Goal: Check status: Check status

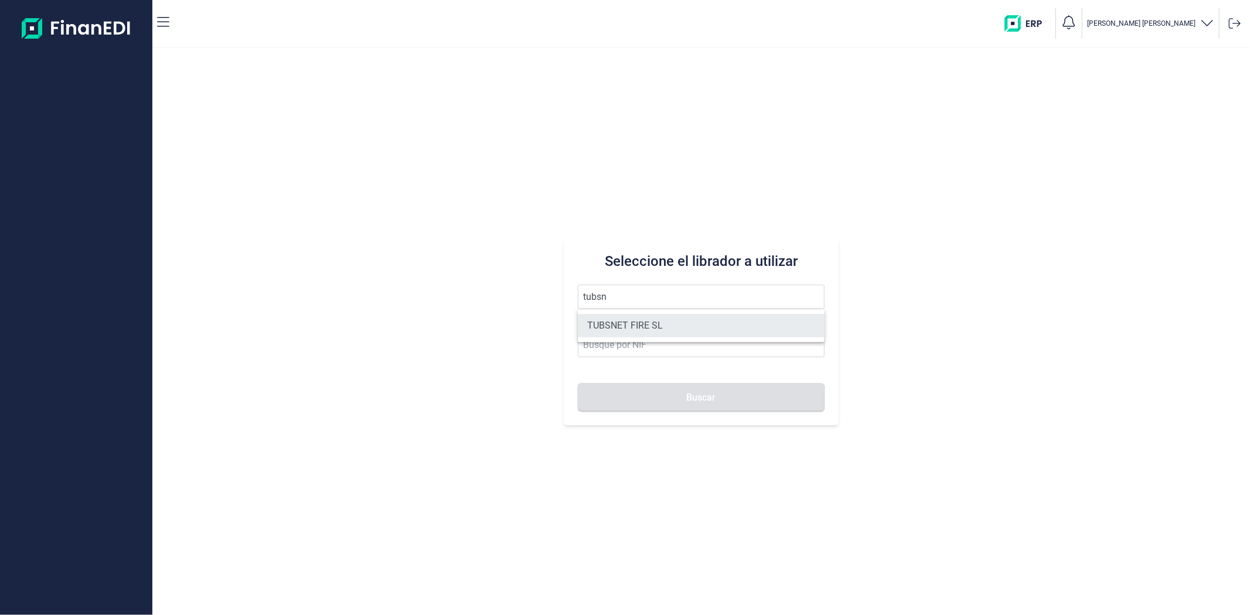
click at [646, 320] on li "TUBSNET FIRE SL" at bounding box center [701, 325] width 246 height 23
type input "TUBSNET FIRE SL"
type input "B67089441"
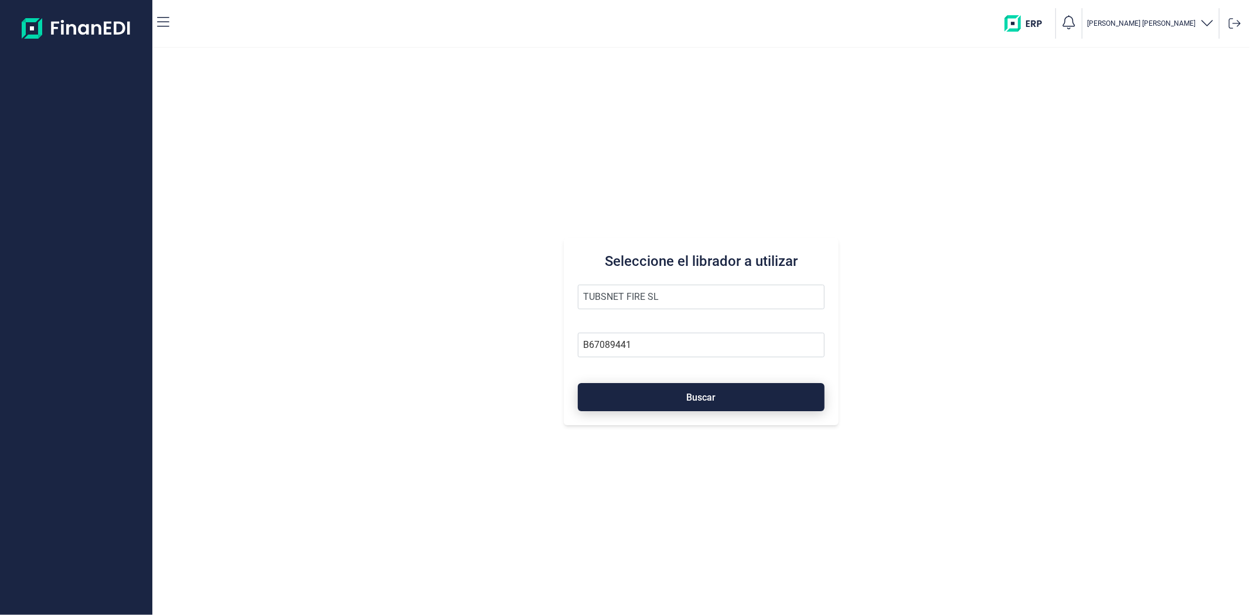
click at [646, 384] on button "Buscar" at bounding box center [701, 397] width 246 height 28
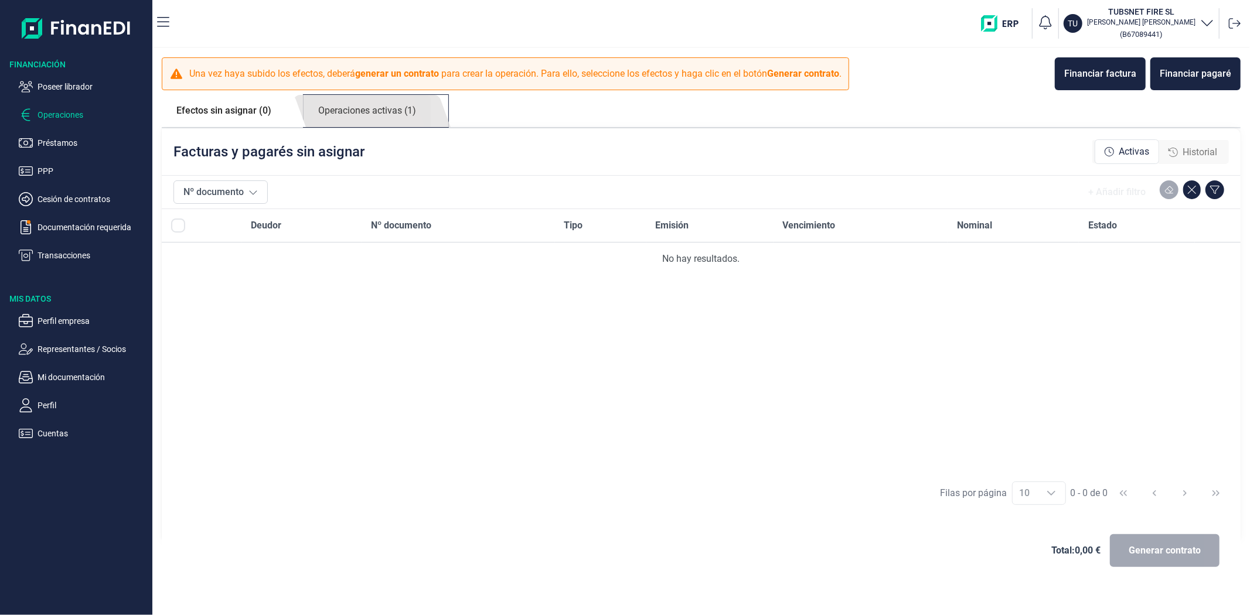
click at [370, 121] on link "Operaciones activas (1)" at bounding box center [367, 111] width 127 height 32
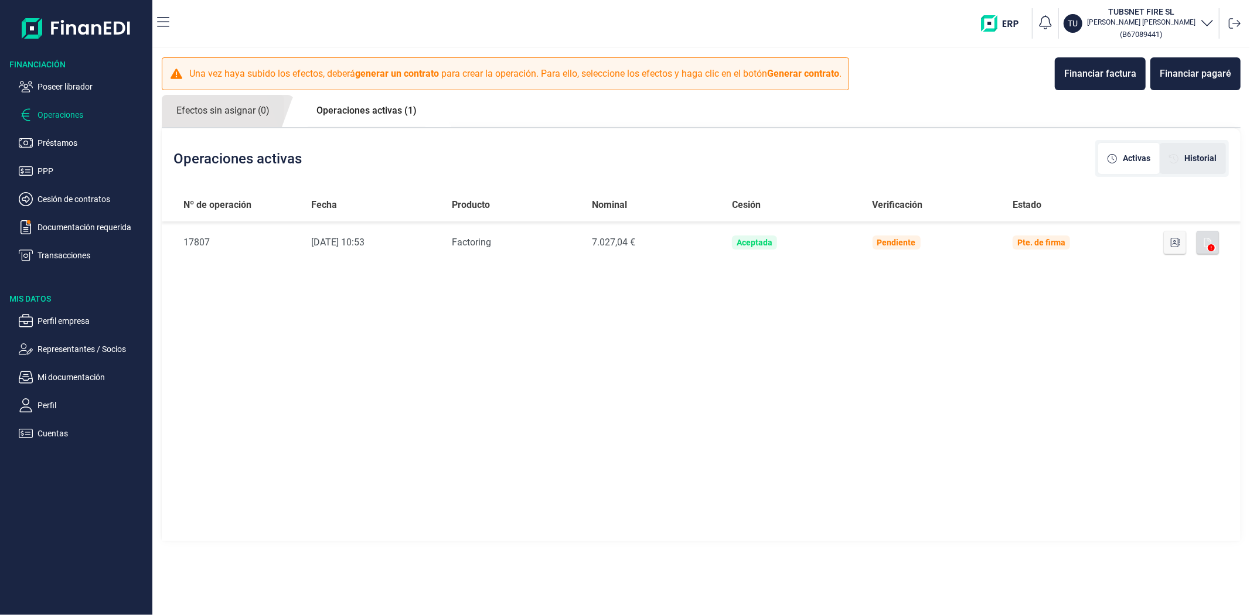
click at [1188, 154] on span "Historial" at bounding box center [1200, 158] width 32 height 12
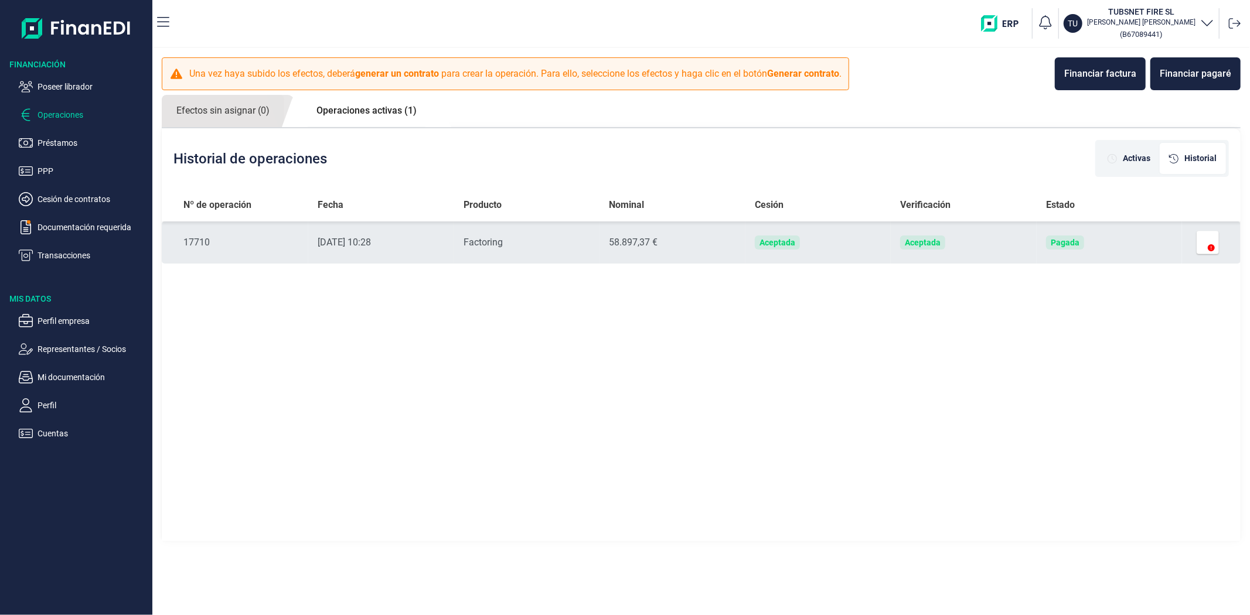
click at [1111, 246] on td "Pagada" at bounding box center [1109, 243] width 145 height 42
click at [889, 253] on td "Aceptada" at bounding box center [817, 243] width 145 height 42
click at [1213, 244] on icon at bounding box center [1211, 247] width 7 height 7
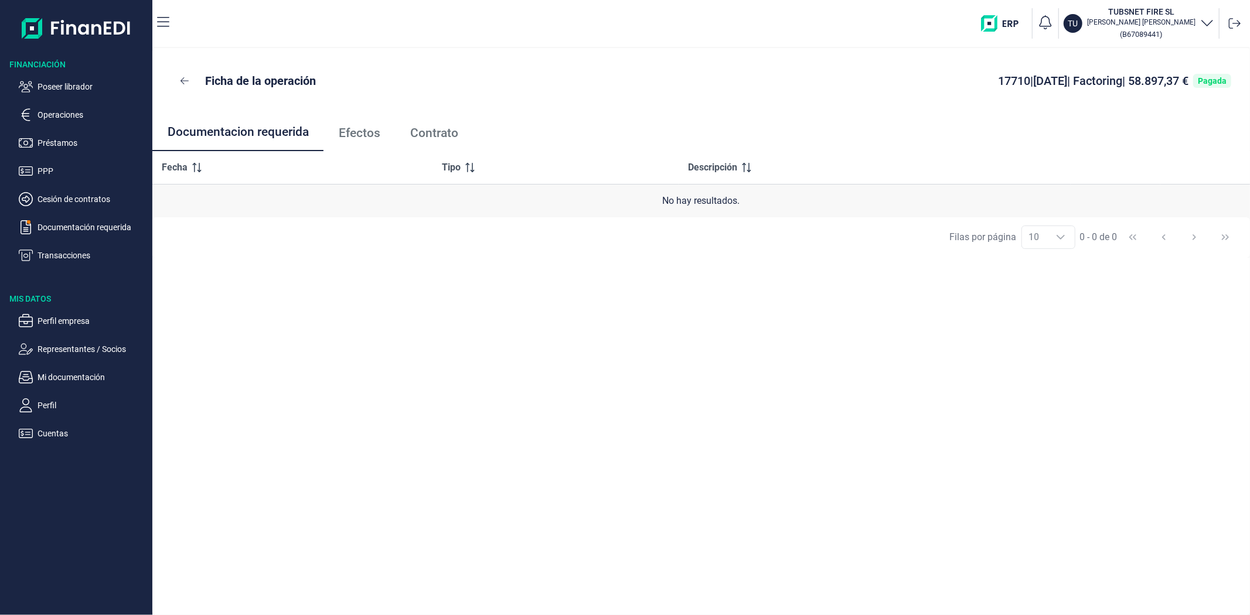
click at [372, 135] on span "Efectos" at bounding box center [360, 133] width 42 height 12
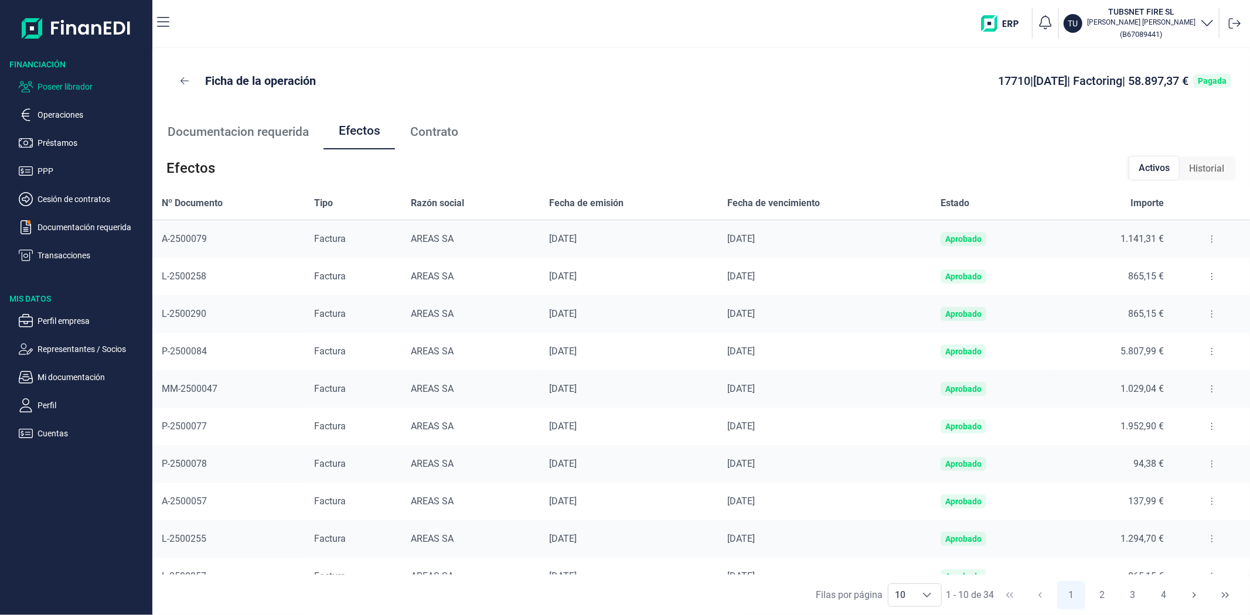
click at [59, 85] on p "Poseer librador" at bounding box center [93, 87] width 110 height 14
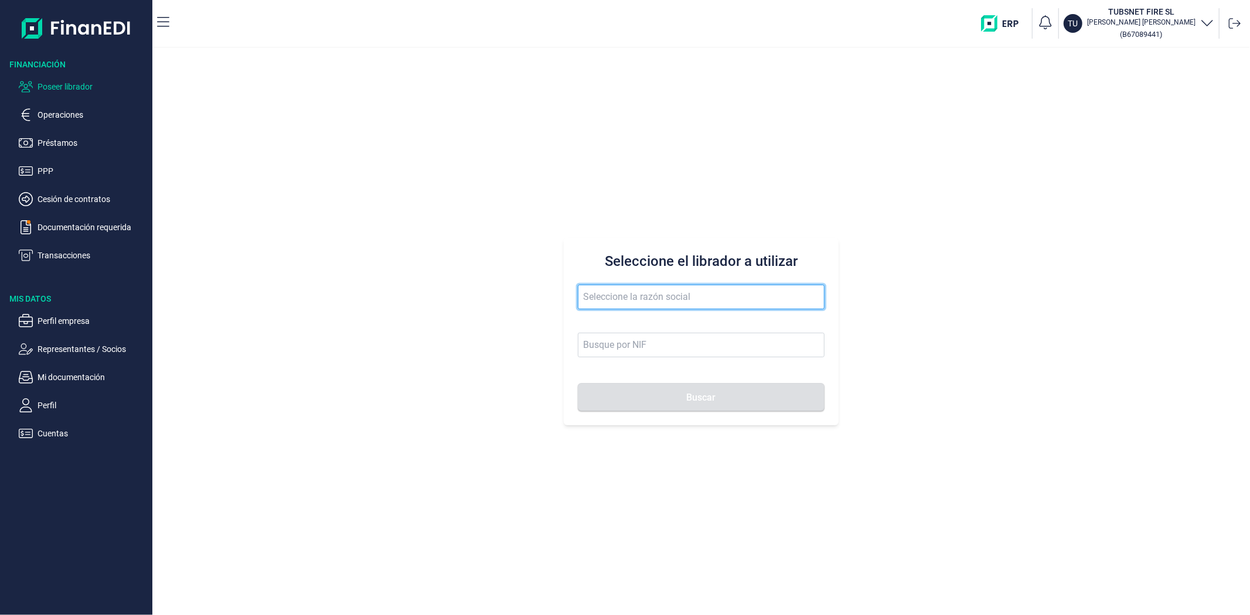
click at [626, 305] on input "text" at bounding box center [701, 297] width 246 height 25
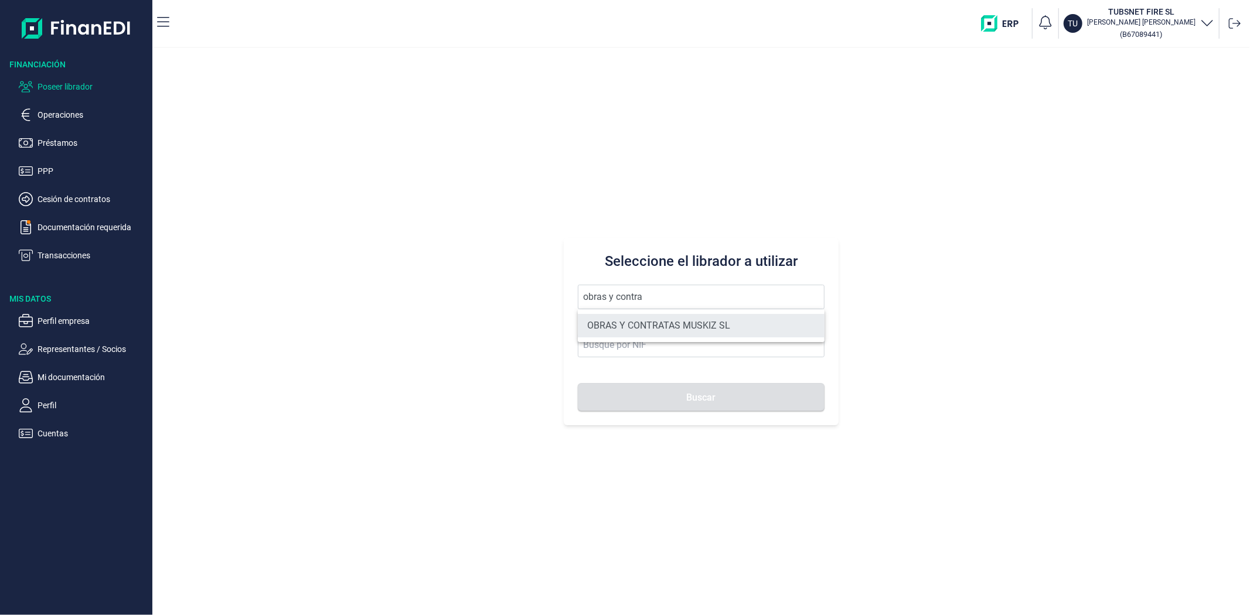
click at [631, 324] on li "OBRAS Y CONTRATAS MUSKIZ SL" at bounding box center [701, 325] width 246 height 23
type input "OBRAS Y CONTRATAS MUSKIZ SL"
type input "B95673927"
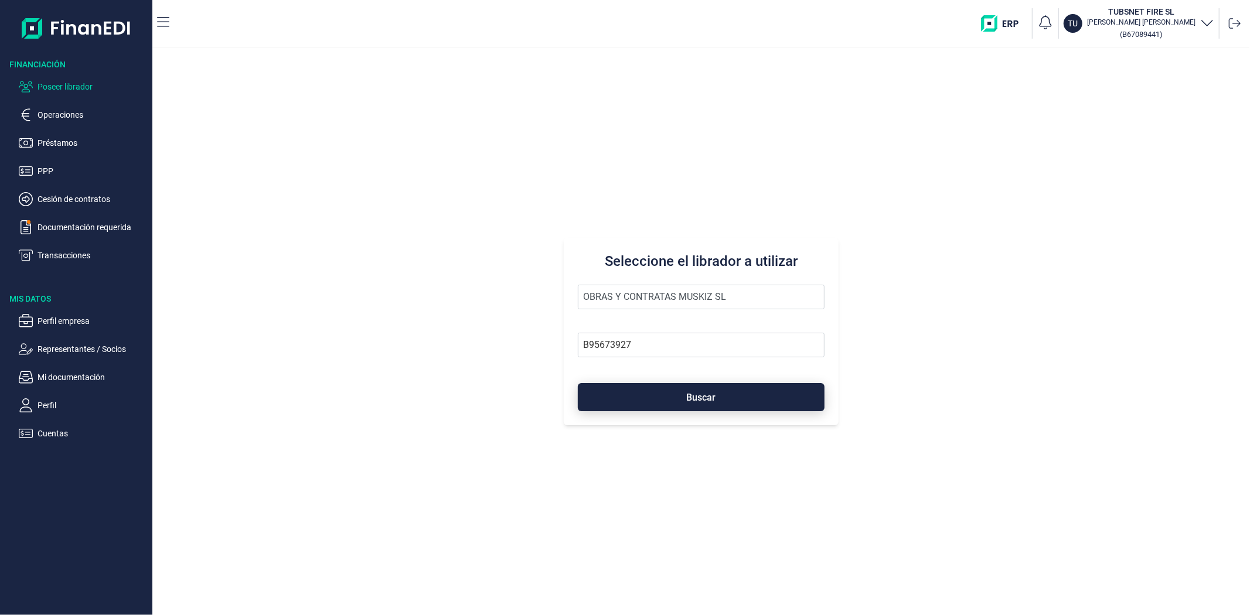
click at [635, 402] on button "Buscar" at bounding box center [701, 397] width 246 height 28
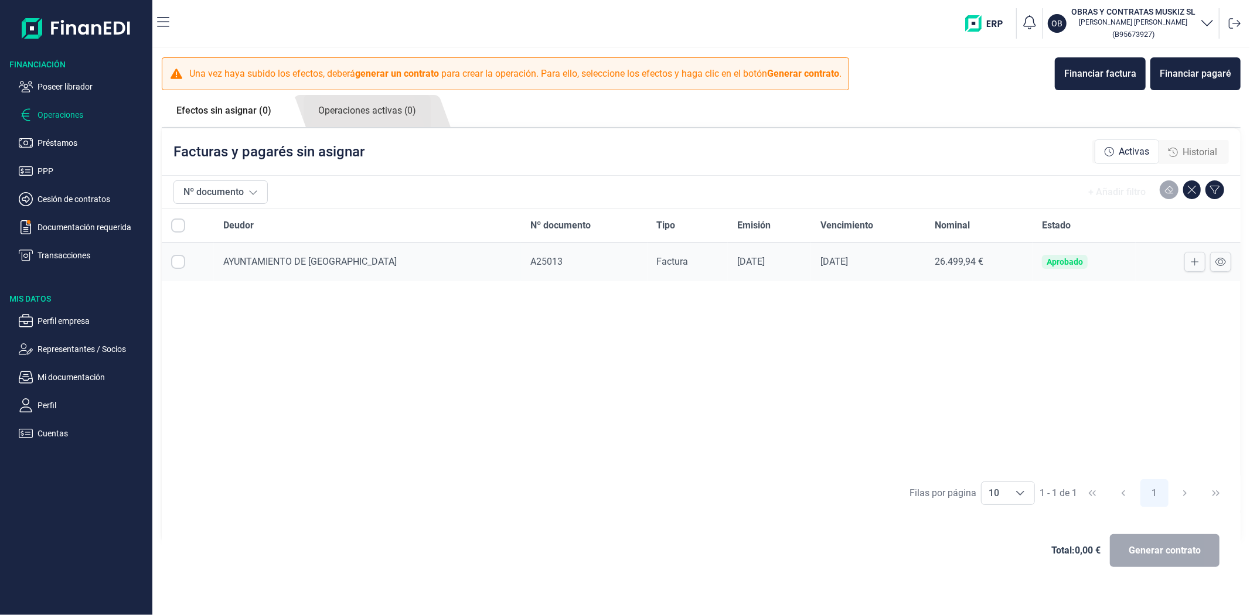
checkbox input "true"
click at [1115, 273] on td "Aprobado" at bounding box center [1084, 262] width 103 height 39
click at [1216, 266] on icon at bounding box center [1221, 261] width 11 height 9
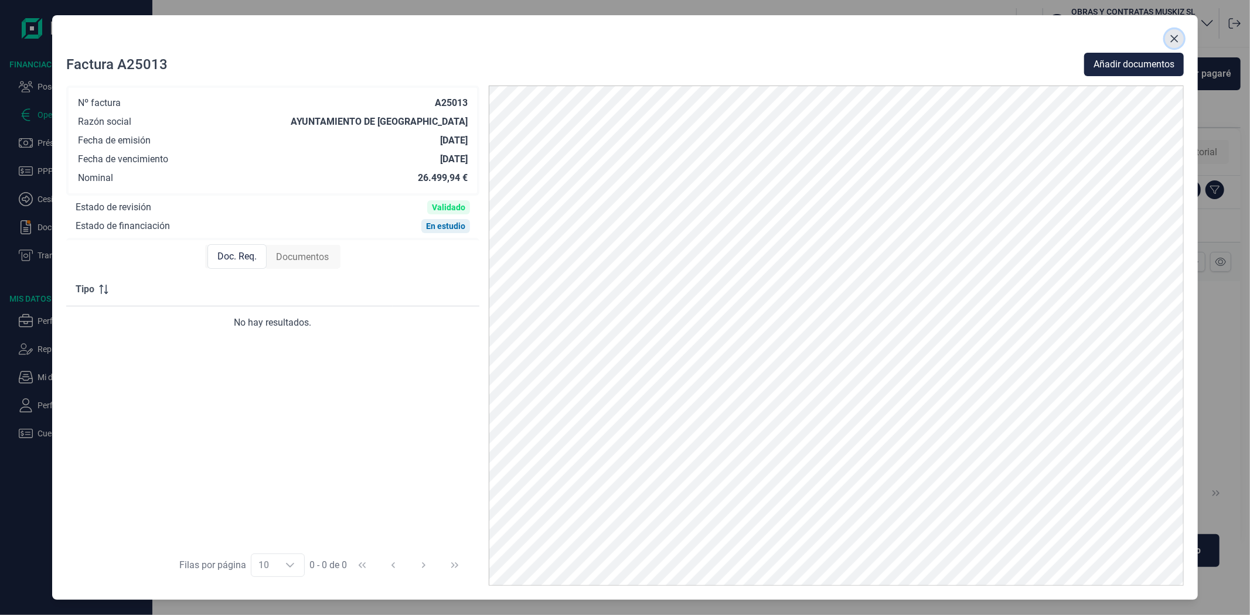
click at [1170, 37] on icon "Close" at bounding box center [1174, 38] width 9 height 9
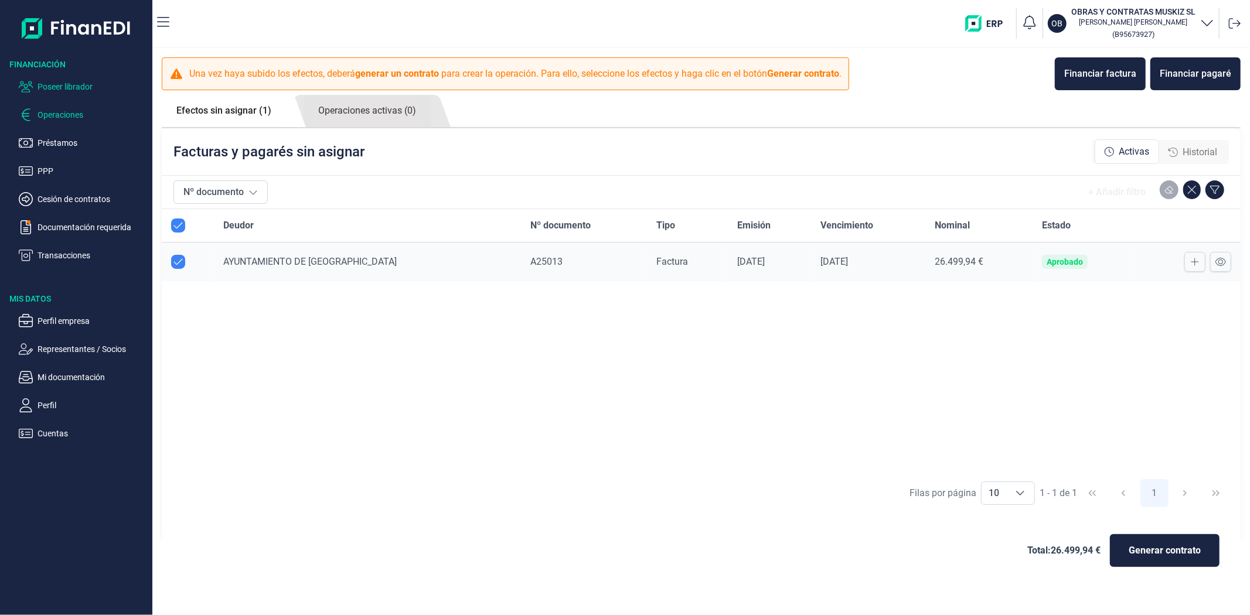
click at [94, 87] on p "Poseer librador" at bounding box center [93, 87] width 110 height 14
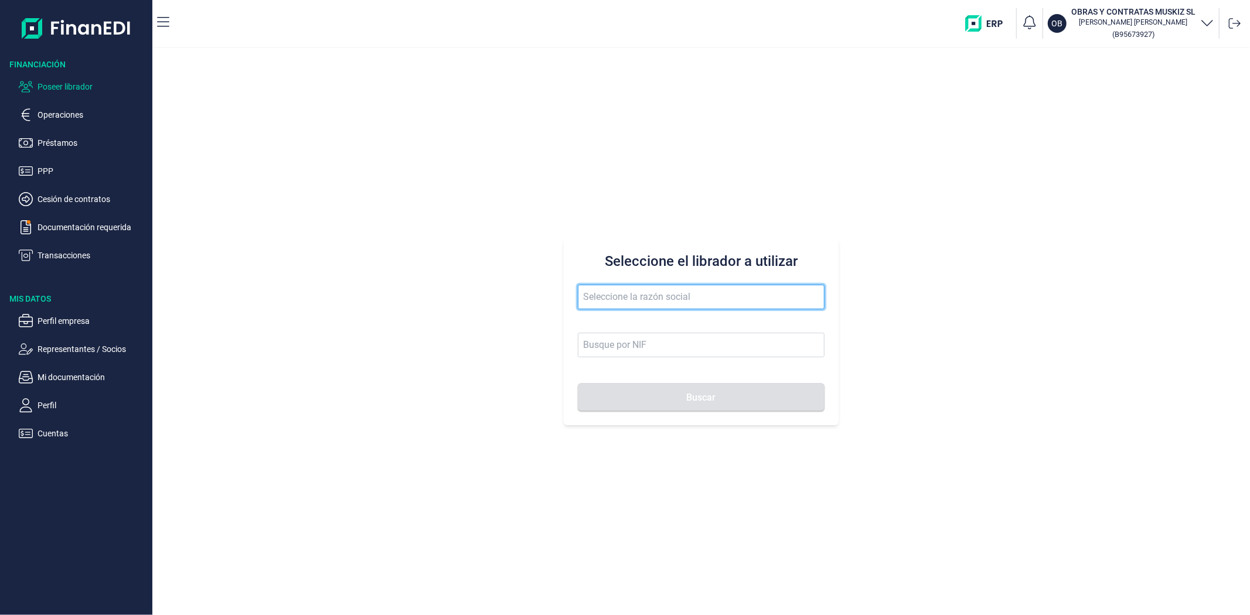
click at [647, 298] on input "text" at bounding box center [701, 297] width 246 height 25
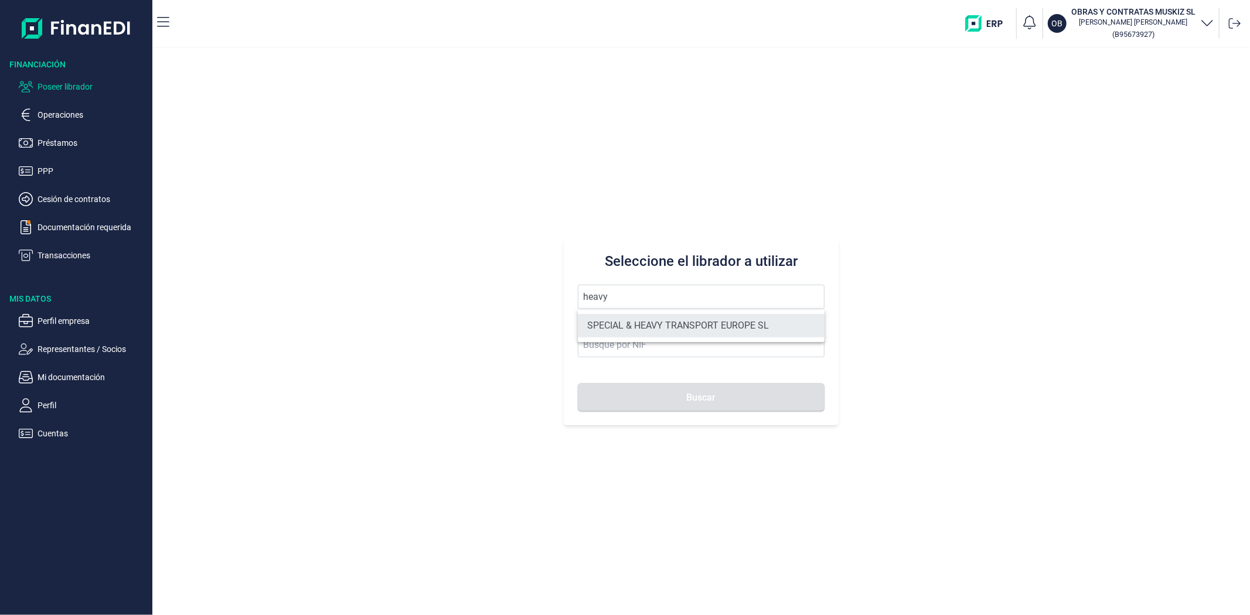
click at [669, 320] on li "SPECIAL & HEAVY TRANSPORT EUROPE SL" at bounding box center [701, 325] width 246 height 23
type input "SPECIAL & HEAVY TRANSPORT EUROPE SL"
type input "B67441162"
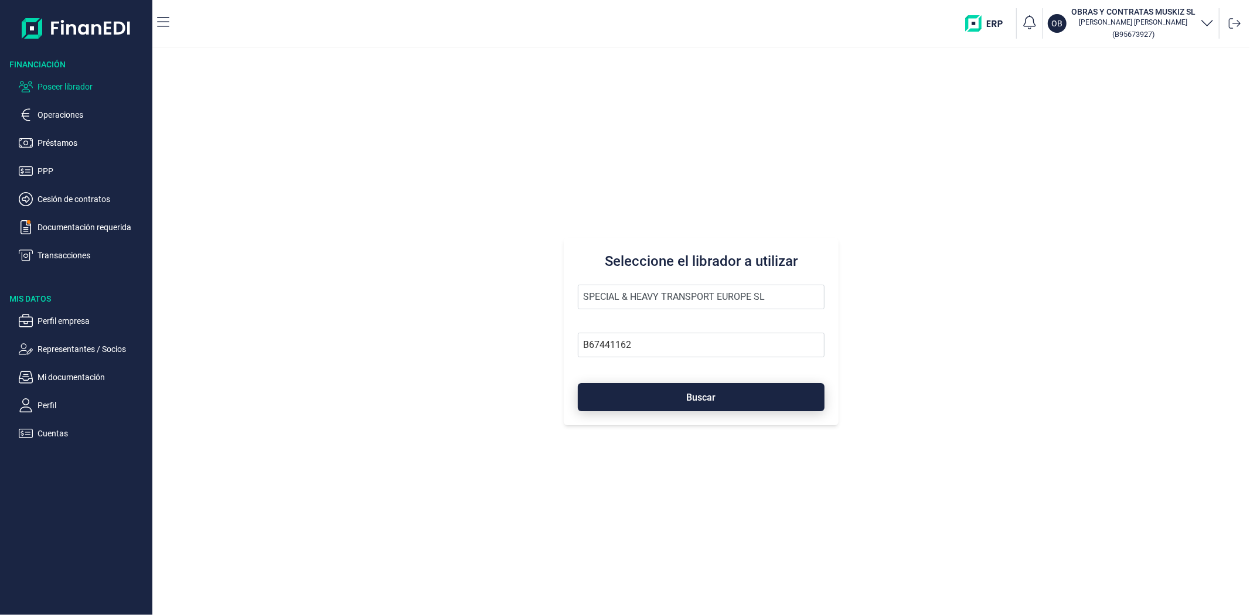
click at [655, 406] on button "Buscar" at bounding box center [701, 397] width 246 height 28
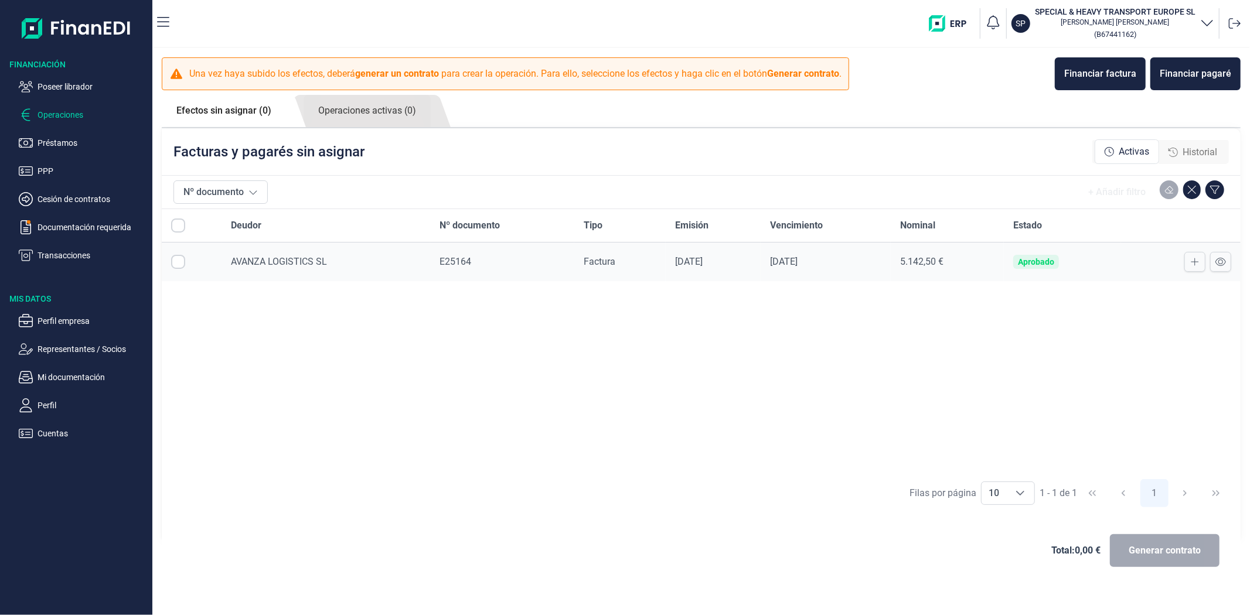
checkbox input "true"
click at [380, 115] on link "Operaciones activas (0)" at bounding box center [367, 111] width 127 height 32
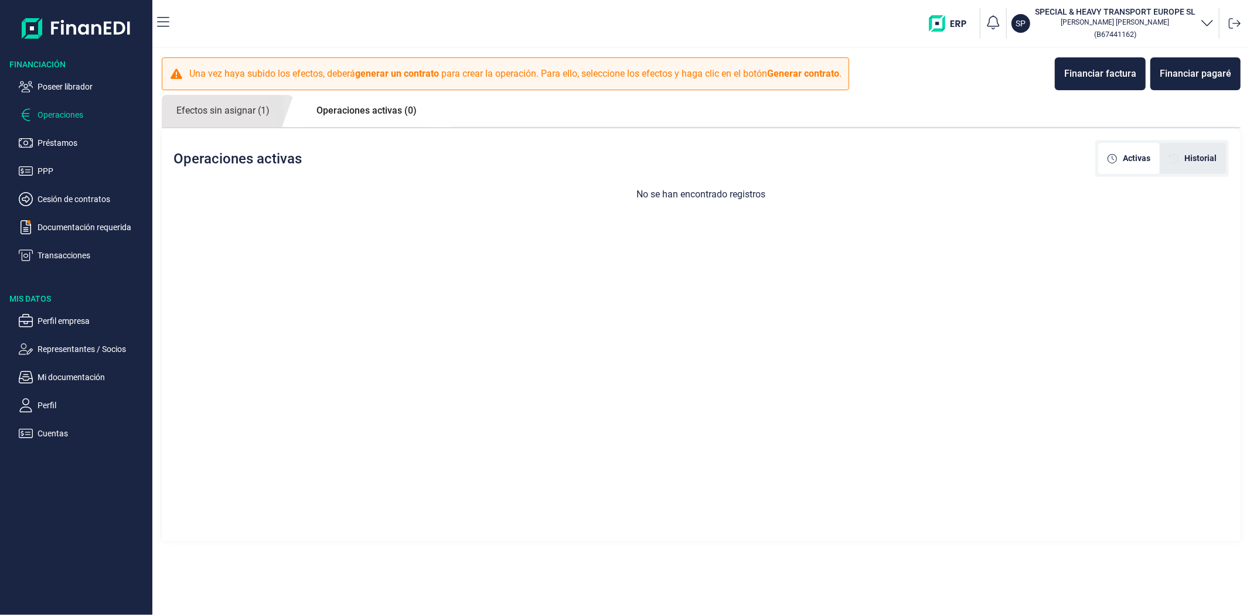
click at [1214, 152] on span "Historial" at bounding box center [1200, 158] width 32 height 12
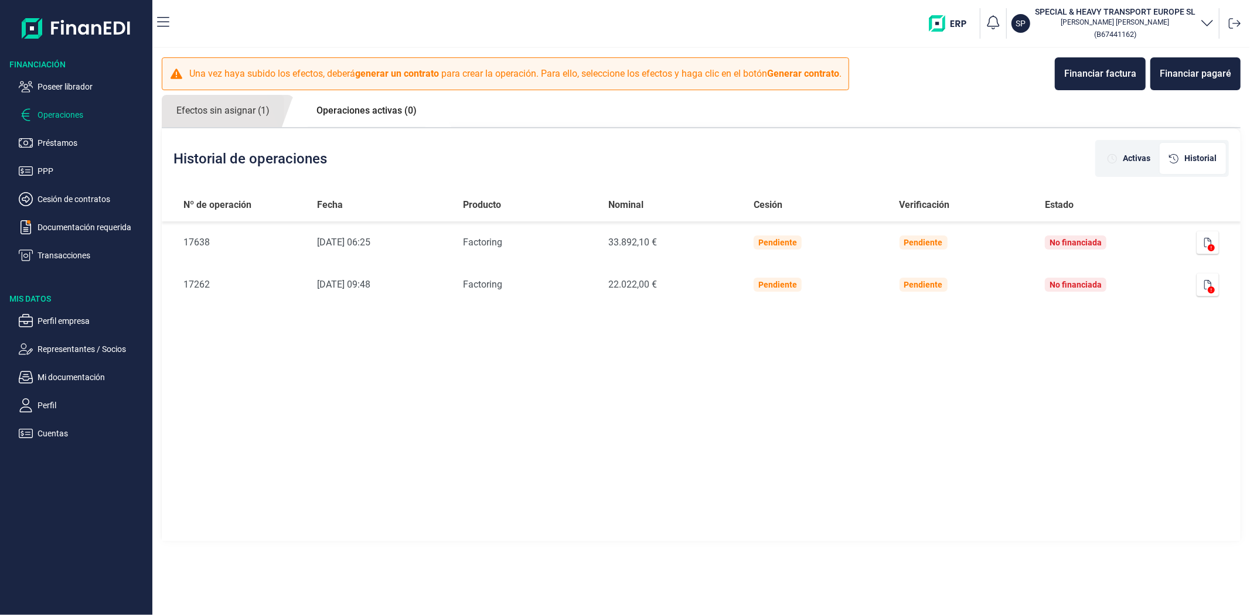
click at [952, 25] on img "button" at bounding box center [952, 23] width 46 height 16
